Goal: Entertainment & Leisure: Consume media (video, audio)

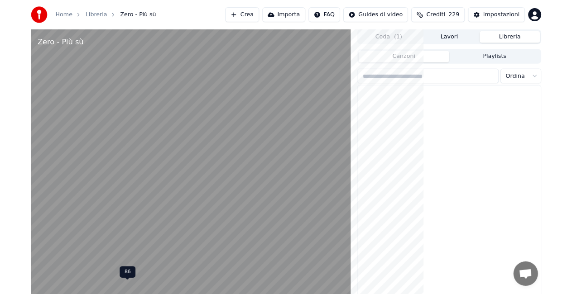
scroll to position [12884, 0]
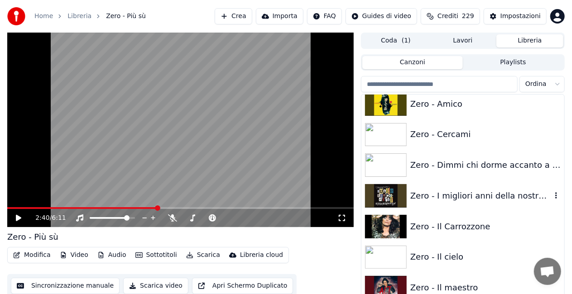
scroll to position [12476, 0]
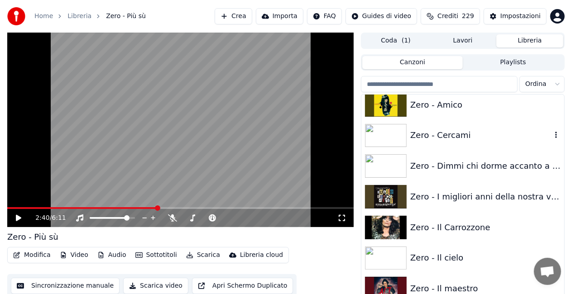
click at [424, 127] on div "Zero - Cercami" at bounding box center [462, 135] width 203 height 31
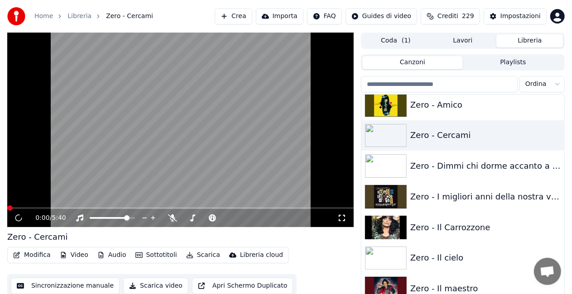
click at [343, 217] on icon at bounding box center [341, 218] width 9 height 7
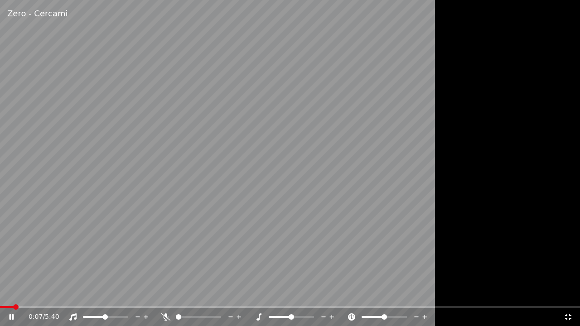
click at [105, 316] on span at bounding box center [94, 317] width 22 height 2
click at [98, 314] on span at bounding box center [100, 316] width 5 height 5
click at [8, 306] on div "Zero - Cercami 0:42 / 5:40" at bounding box center [290, 163] width 580 height 326
click at [0, 306] on span at bounding box center [0, 307] width 0 height 2
click at [11, 316] on icon at bounding box center [11, 317] width 5 height 6
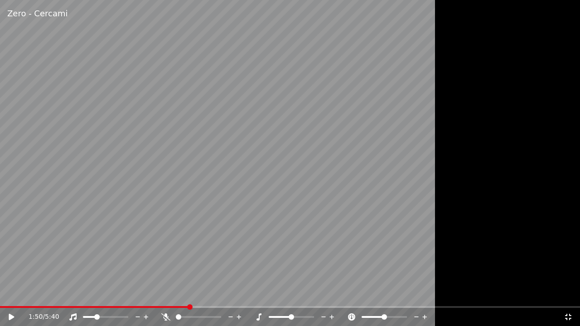
click at [568, 322] on div "1:50 / 5:40" at bounding box center [290, 317] width 580 height 18
click at [568, 320] on icon at bounding box center [567, 316] width 9 height 7
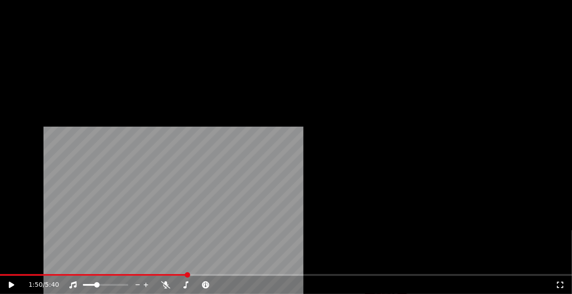
scroll to position [12476, 0]
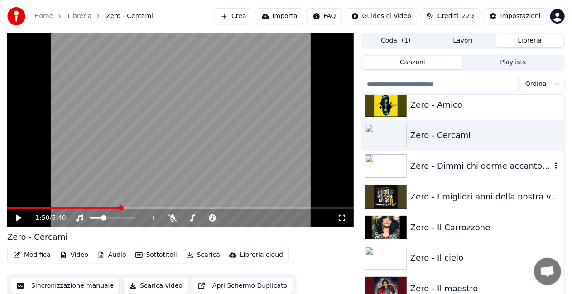
click at [469, 158] on div "Zero - Dimmi chi dorme accanto a me" at bounding box center [462, 166] width 203 height 31
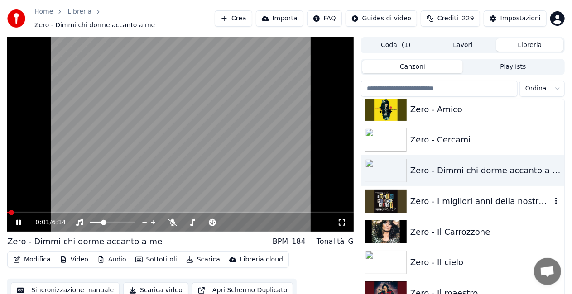
click at [416, 195] on div "Zero - I migliori anni della nostra vita" at bounding box center [480, 201] width 141 height 13
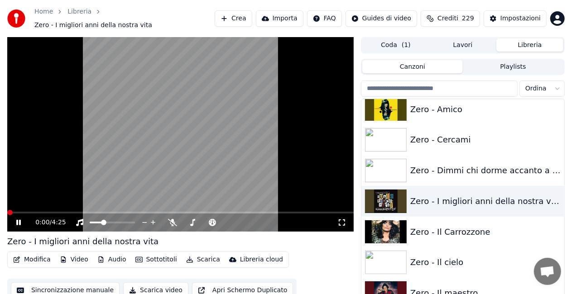
click at [343, 220] on icon at bounding box center [342, 223] width 6 height 6
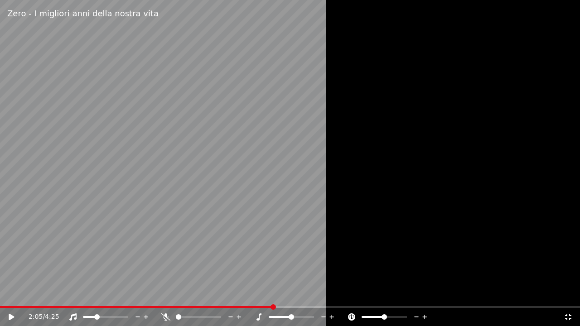
click at [128, 308] on div "2:05 / 4:25" at bounding box center [290, 317] width 580 height 18
click at [127, 307] on span at bounding box center [63, 307] width 127 height 2
click at [112, 307] on span at bounding box center [112, 306] width 5 height 5
click at [101, 307] on span at bounding box center [102, 306] width 5 height 5
click at [271, 201] on video at bounding box center [290, 163] width 580 height 326
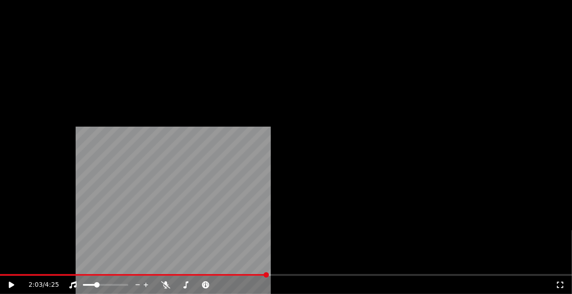
scroll to position [12657, 0]
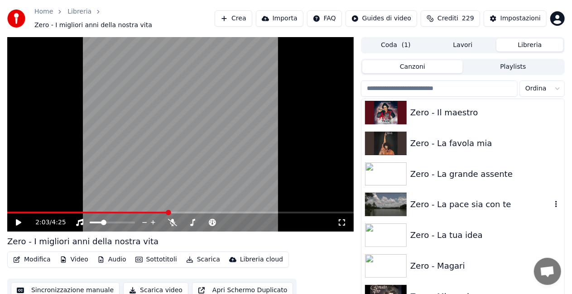
click at [475, 204] on div "Zero - La pace sia con te" at bounding box center [480, 204] width 141 height 13
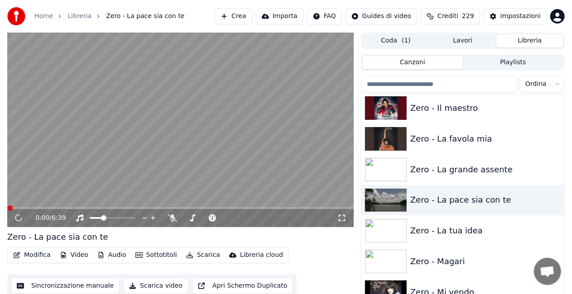
click at [340, 218] on icon at bounding box center [341, 218] width 9 height 7
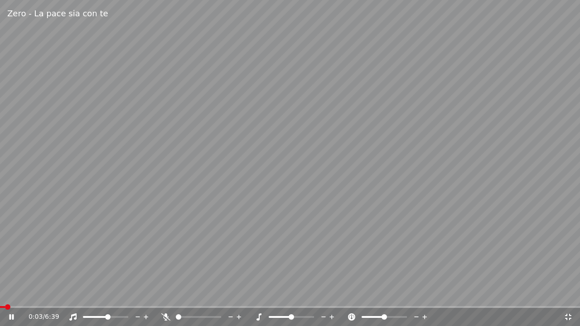
click at [109, 314] on span at bounding box center [107, 316] width 5 height 5
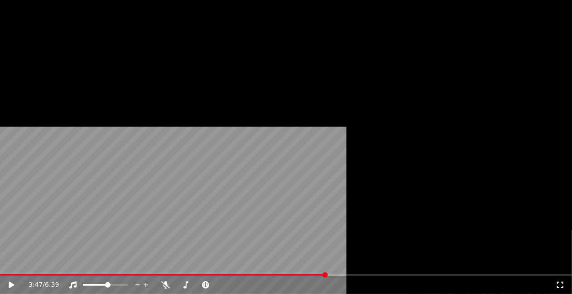
scroll to position [12703, 0]
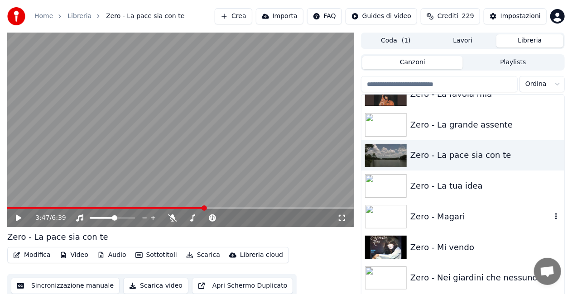
click at [446, 212] on div "Zero - Magari" at bounding box center [480, 217] width 141 height 13
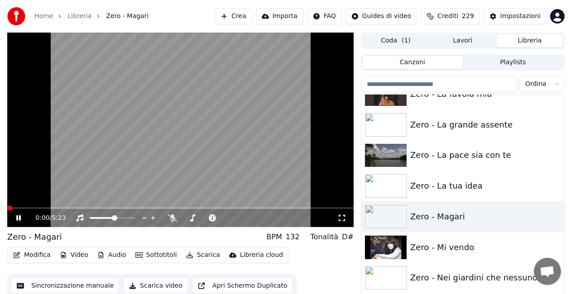
click at [346, 217] on icon at bounding box center [341, 218] width 9 height 7
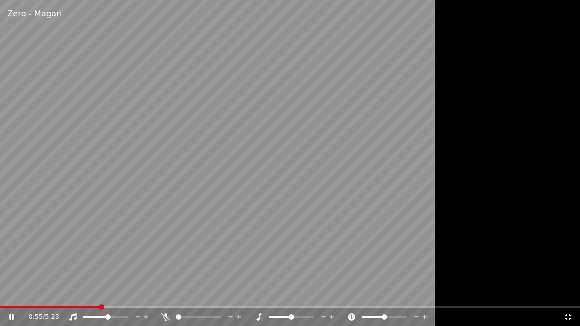
click at [98, 318] on div at bounding box center [113, 316] width 73 height 9
click at [97, 317] on span at bounding box center [90, 317] width 14 height 2
click at [100, 316] on span at bounding box center [97, 316] width 5 height 5
click at [100, 315] on span at bounding box center [97, 316] width 5 height 5
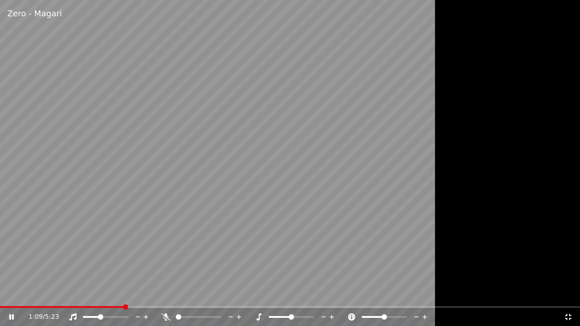
click at [100, 315] on span at bounding box center [100, 316] width 5 height 5
click at [107, 305] on video at bounding box center [290, 163] width 580 height 326
click at [108, 307] on span at bounding box center [64, 307] width 128 height 2
click at [105, 306] on span at bounding box center [53, 307] width 106 height 2
click at [126, 240] on video at bounding box center [290, 163] width 580 height 326
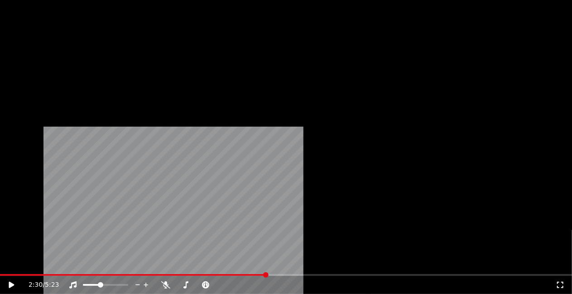
scroll to position [12839, 0]
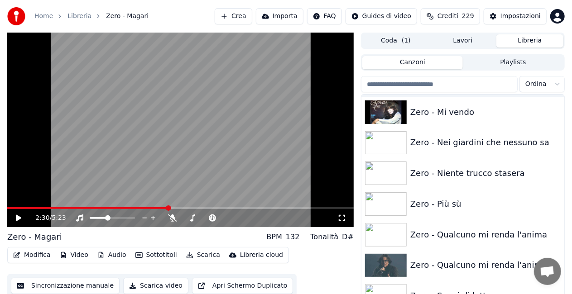
click at [476, 274] on div "Zero - Qualcuno mi renda l'anima" at bounding box center [462, 265] width 203 height 31
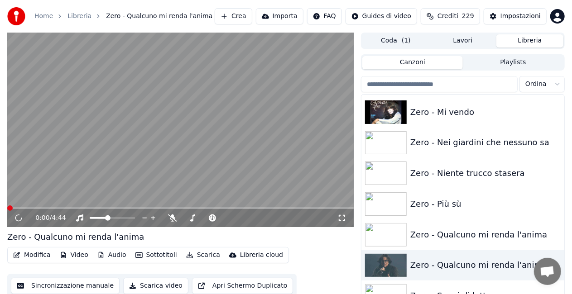
click at [342, 218] on icon at bounding box center [341, 218] width 9 height 7
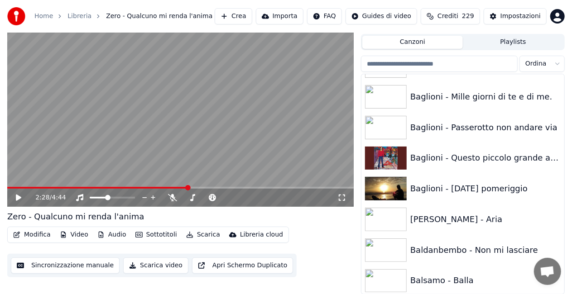
scroll to position [362, 0]
click at [442, 62] on input "search" at bounding box center [439, 64] width 157 height 16
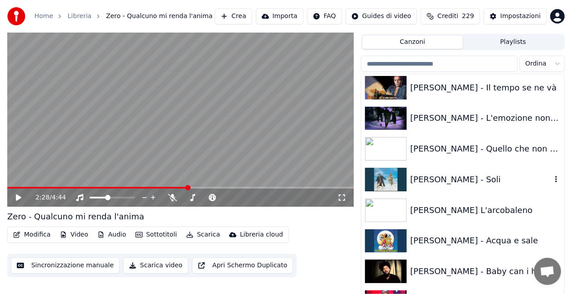
scroll to position [2400, 0]
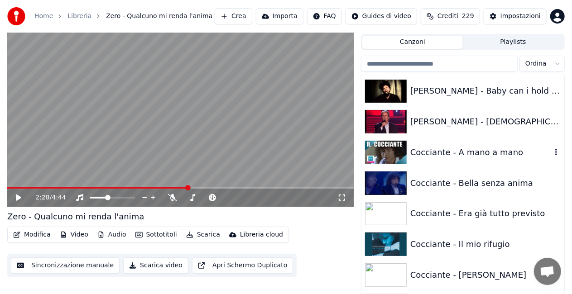
click at [487, 164] on div "Cocciante - A mano a mano" at bounding box center [462, 152] width 203 height 31
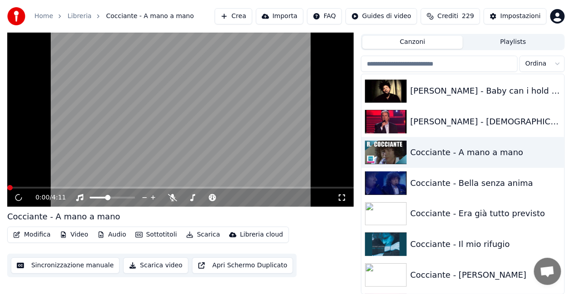
click at [343, 198] on icon at bounding box center [341, 197] width 9 height 7
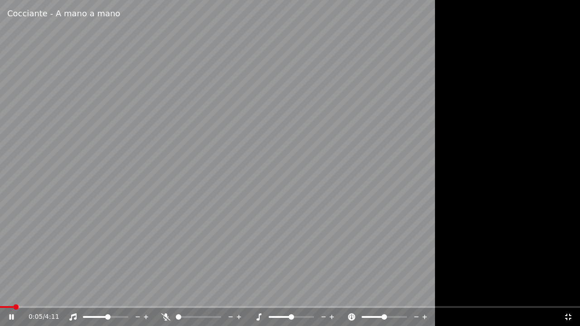
click at [108, 316] on span at bounding box center [107, 316] width 5 height 5
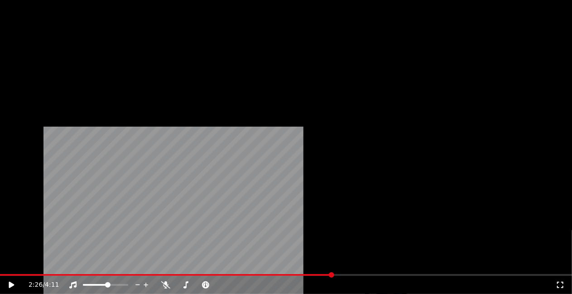
scroll to position [2536, 0]
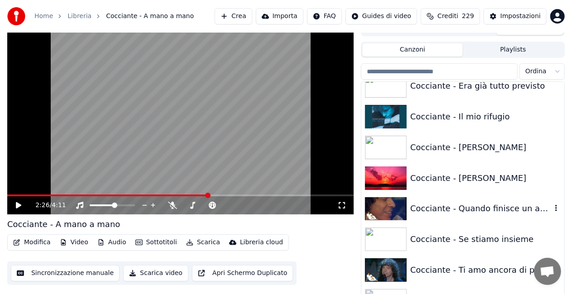
click at [477, 216] on div "Cocciante - Quando finisce un amore" at bounding box center [462, 209] width 203 height 31
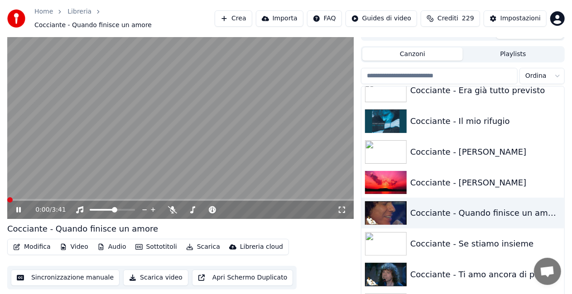
click at [343, 207] on icon at bounding box center [341, 209] width 9 height 7
drag, startPoint x: 479, startPoint y: 236, endPoint x: 461, endPoint y: 237, distance: 17.7
click at [479, 238] on div "Cocciante - Se stiamo insieme" at bounding box center [480, 244] width 141 height 13
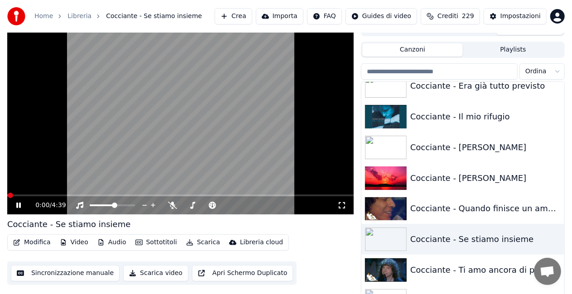
click at [341, 204] on icon at bounding box center [341, 205] width 9 height 7
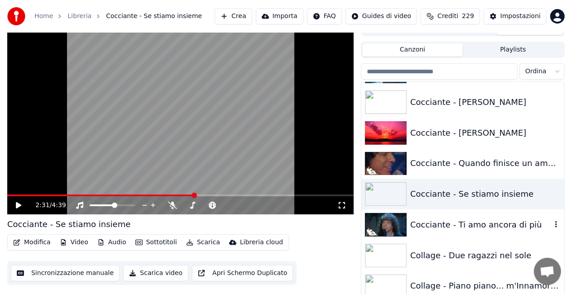
click at [443, 233] on div "Cocciante - Ti amo ancora di più" at bounding box center [462, 225] width 203 height 31
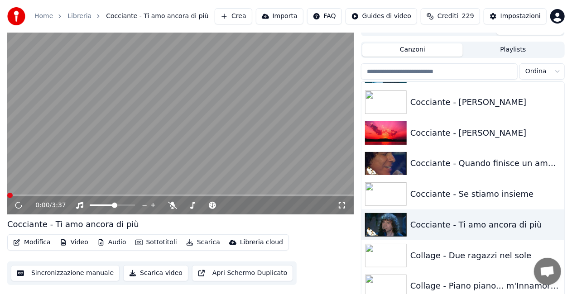
click at [341, 201] on div "0:00 / 3:37" at bounding box center [180, 205] width 339 height 9
click at [339, 203] on icon at bounding box center [342, 205] width 6 height 6
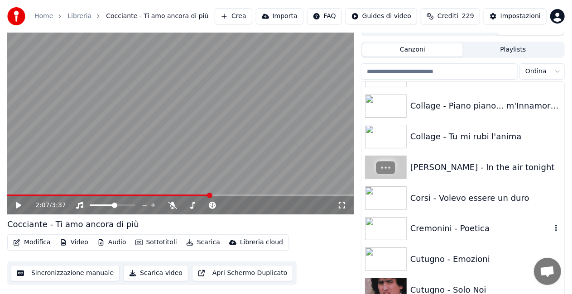
scroll to position [2853, 0]
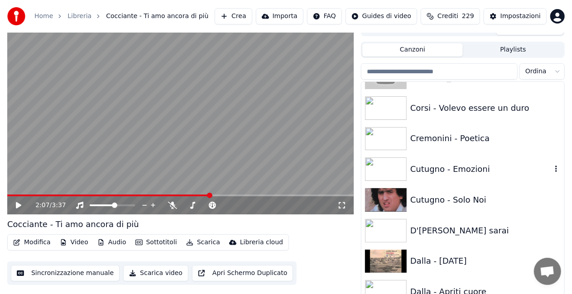
click at [495, 165] on div "Cutugno - Emozioni" at bounding box center [480, 169] width 141 height 13
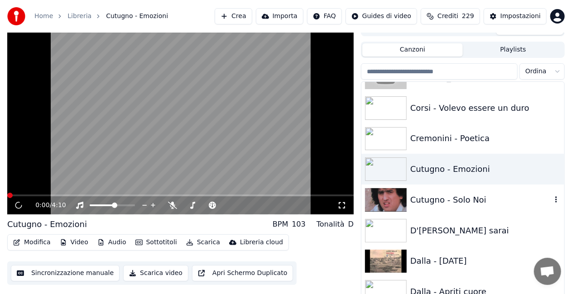
drag, startPoint x: 419, startPoint y: 195, endPoint x: 417, endPoint y: 199, distance: 5.3
click at [418, 197] on div "Cutugno - Solo Noi" at bounding box center [480, 200] width 141 height 13
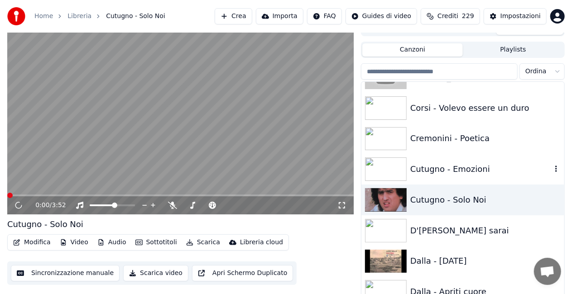
click at [452, 164] on div "Cutugno - Emozioni" at bounding box center [480, 169] width 141 height 13
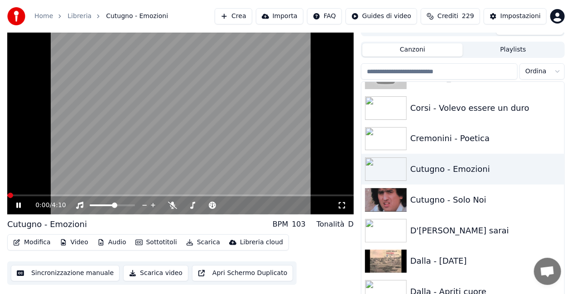
click at [341, 204] on icon at bounding box center [341, 205] width 9 height 7
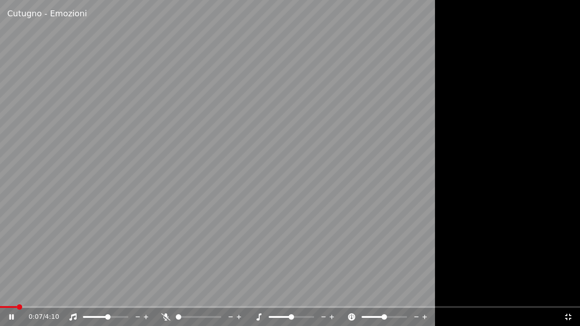
drag, startPoint x: 173, startPoint y: 317, endPoint x: 178, endPoint y: 318, distance: 5.1
click at [178, 318] on div at bounding box center [206, 316] width 73 height 9
click at [199, 320] on span at bounding box center [199, 316] width 5 height 5
click at [110, 316] on span at bounding box center [109, 316] width 5 height 5
click at [9, 306] on span at bounding box center [4, 307] width 9 height 2
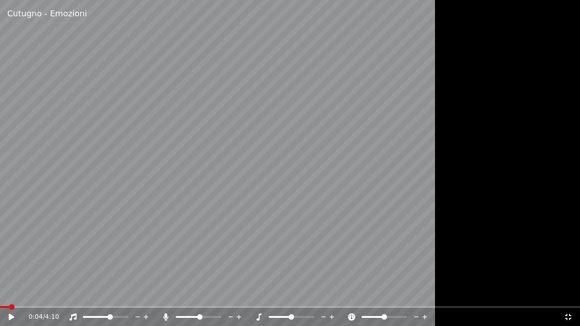
click at [165, 315] on icon at bounding box center [165, 316] width 5 height 7
click at [243, 217] on video at bounding box center [290, 163] width 580 height 326
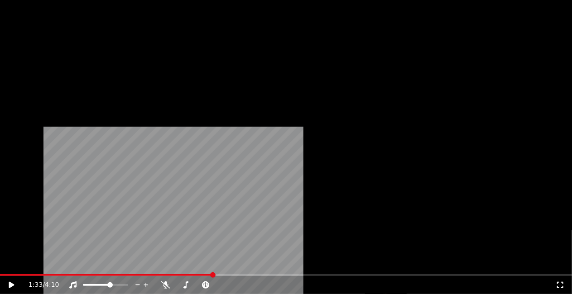
scroll to position [2943, 0]
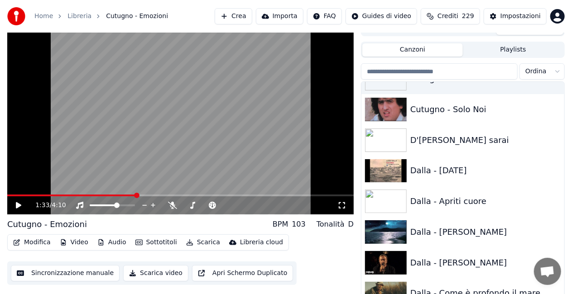
drag, startPoint x: 344, startPoint y: 209, endPoint x: 328, endPoint y: 218, distance: 18.3
click at [344, 209] on icon at bounding box center [342, 205] width 6 height 6
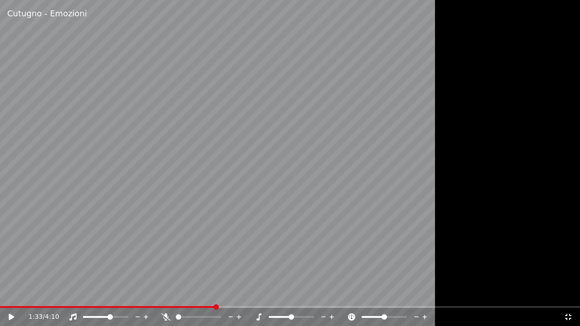
click at [135, 308] on div "1:33 / 4:10" at bounding box center [290, 317] width 580 height 18
click at [134, 307] on span at bounding box center [67, 307] width 134 height 2
click at [181, 236] on video at bounding box center [290, 163] width 580 height 326
click at [113, 307] on span at bounding box center [56, 307] width 113 height 2
click at [163, 312] on div "0:50 / 4:10" at bounding box center [296, 316] width 535 height 9
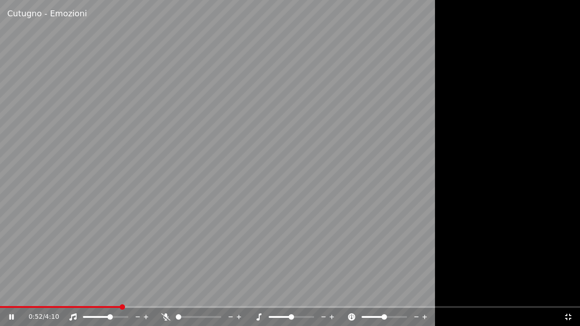
click at [164, 312] on div at bounding box center [202, 316] width 82 height 9
click at [168, 312] on div "0:53 / 4:10" at bounding box center [290, 317] width 580 height 18
click at [166, 314] on icon at bounding box center [165, 316] width 9 height 7
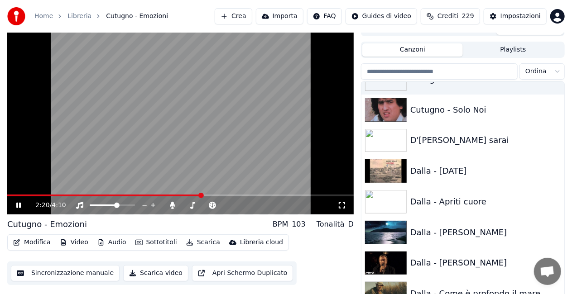
click at [221, 152] on video at bounding box center [180, 117] width 346 height 195
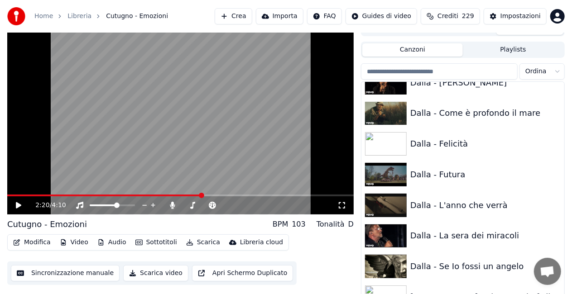
scroll to position [3215, 0]
